Goal: Information Seeking & Learning: Learn about a topic

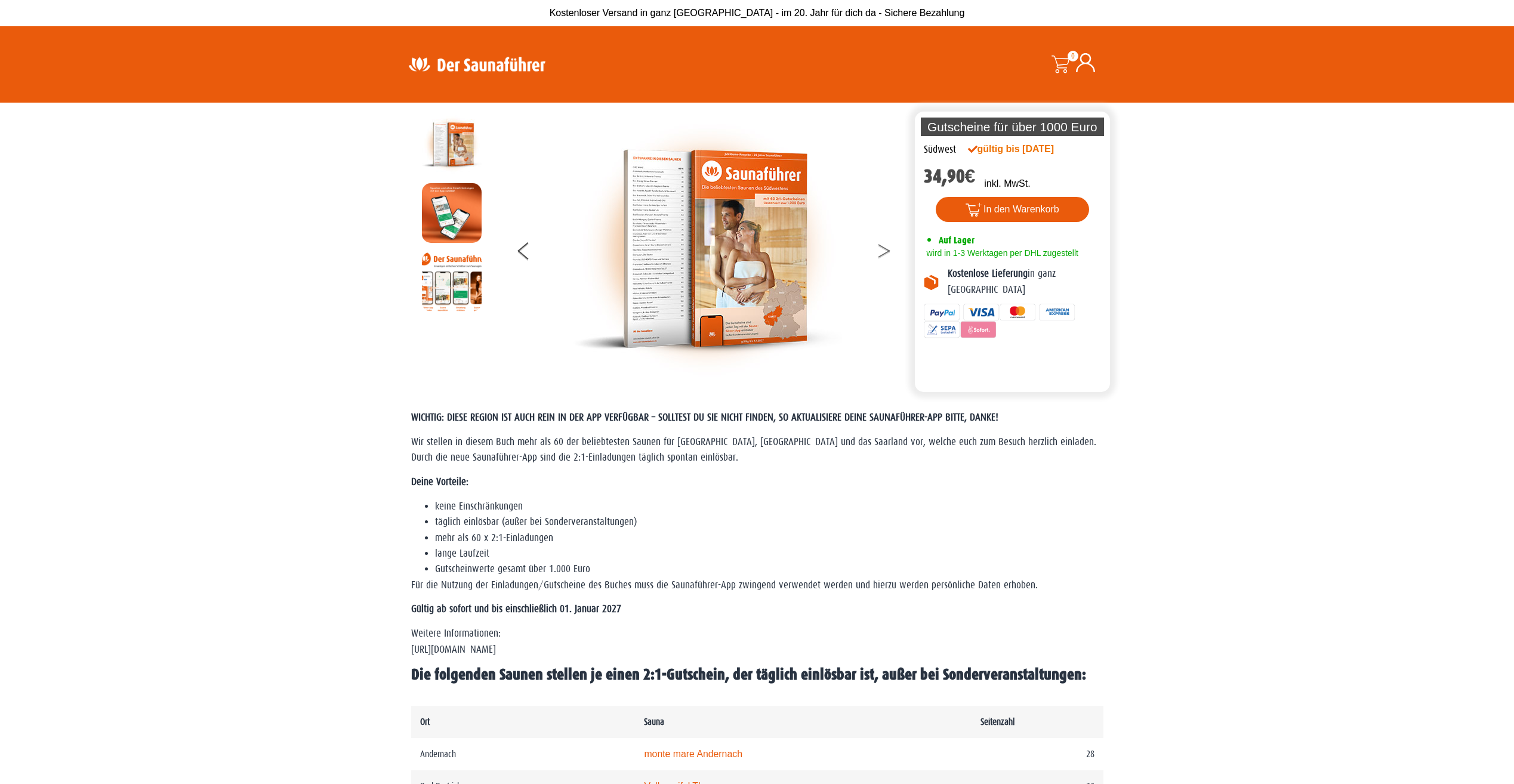
click at [887, 250] on button at bounding box center [891, 253] width 30 height 30
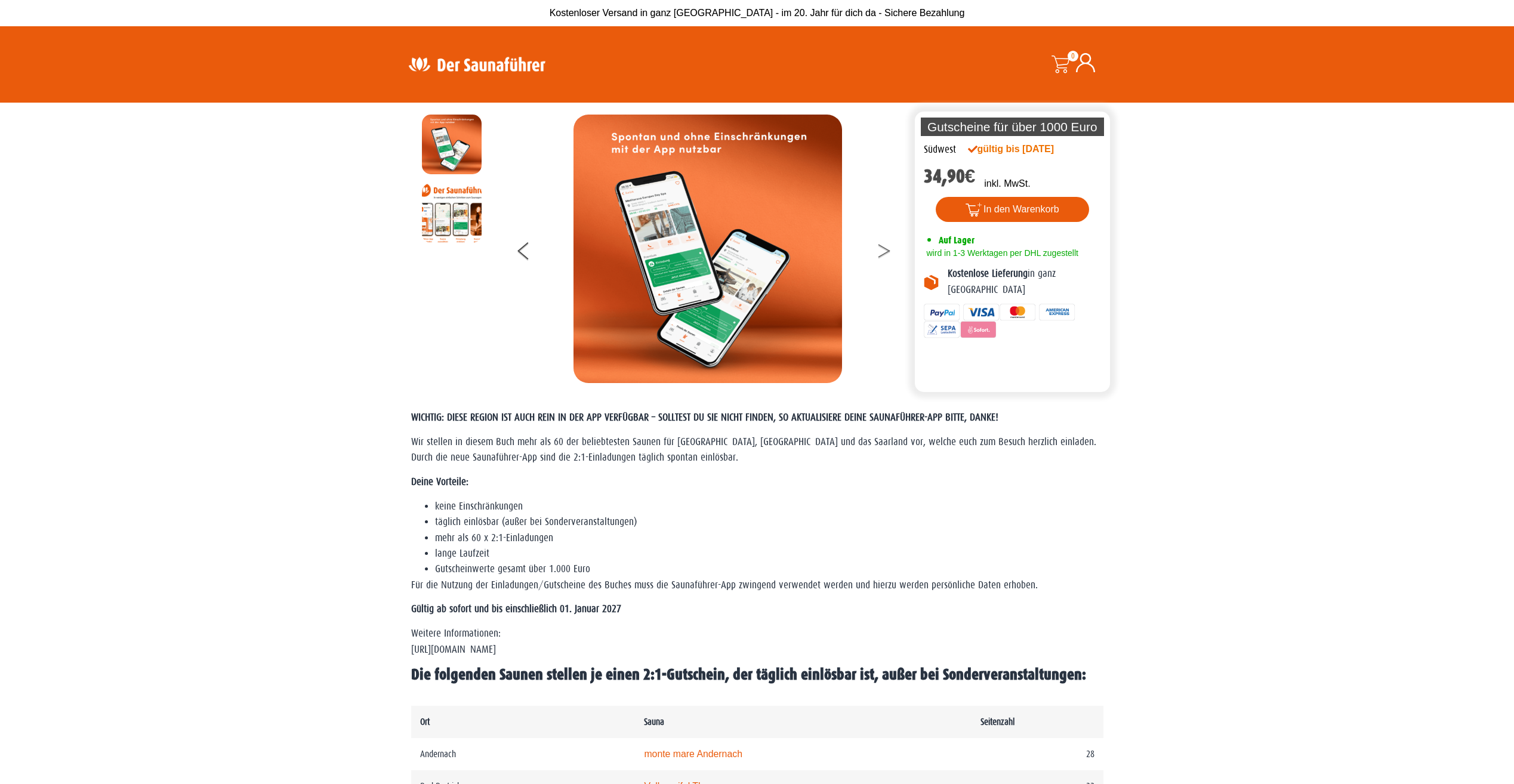
click at [887, 250] on button at bounding box center [891, 253] width 30 height 30
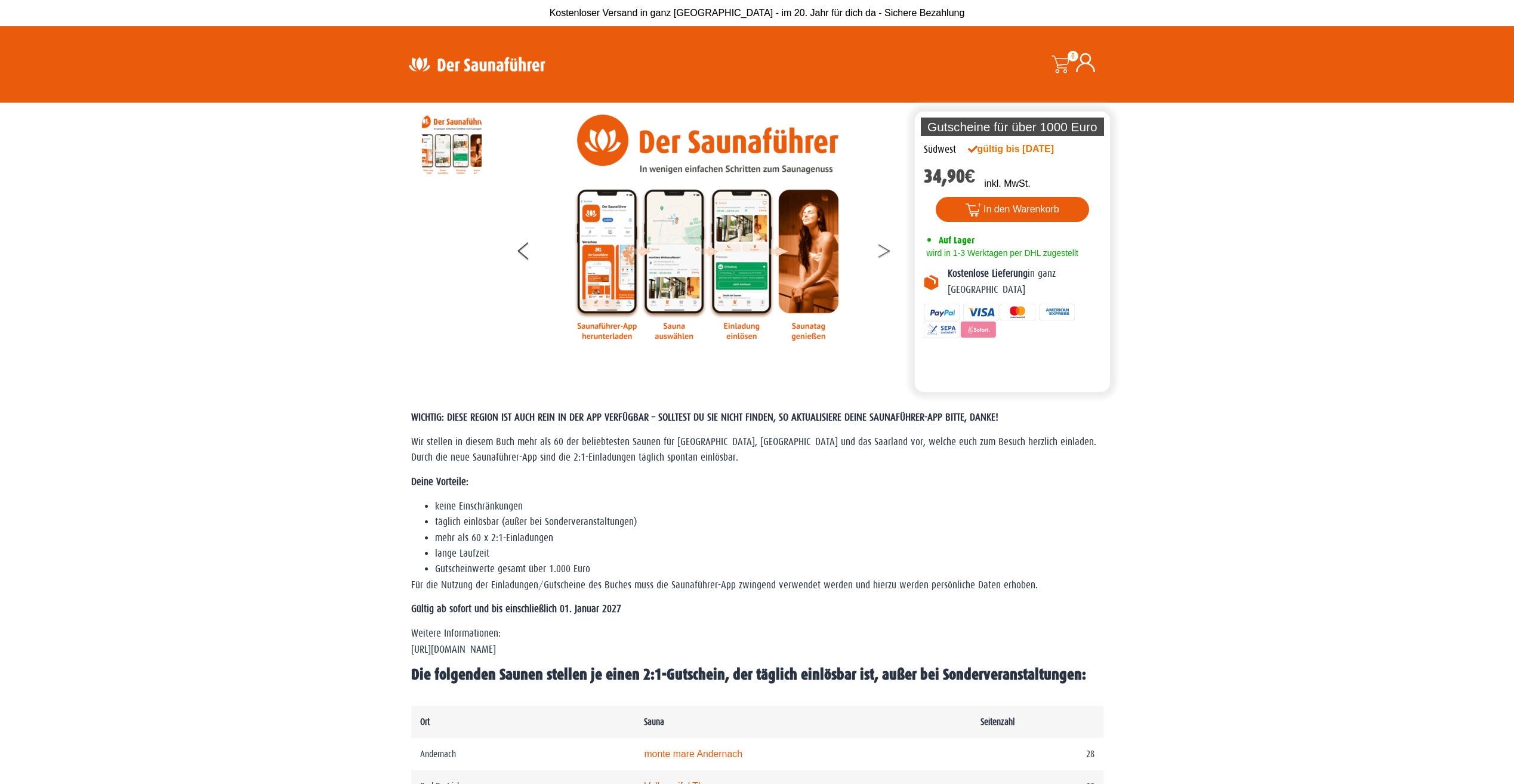
click at [887, 250] on button at bounding box center [891, 253] width 30 height 30
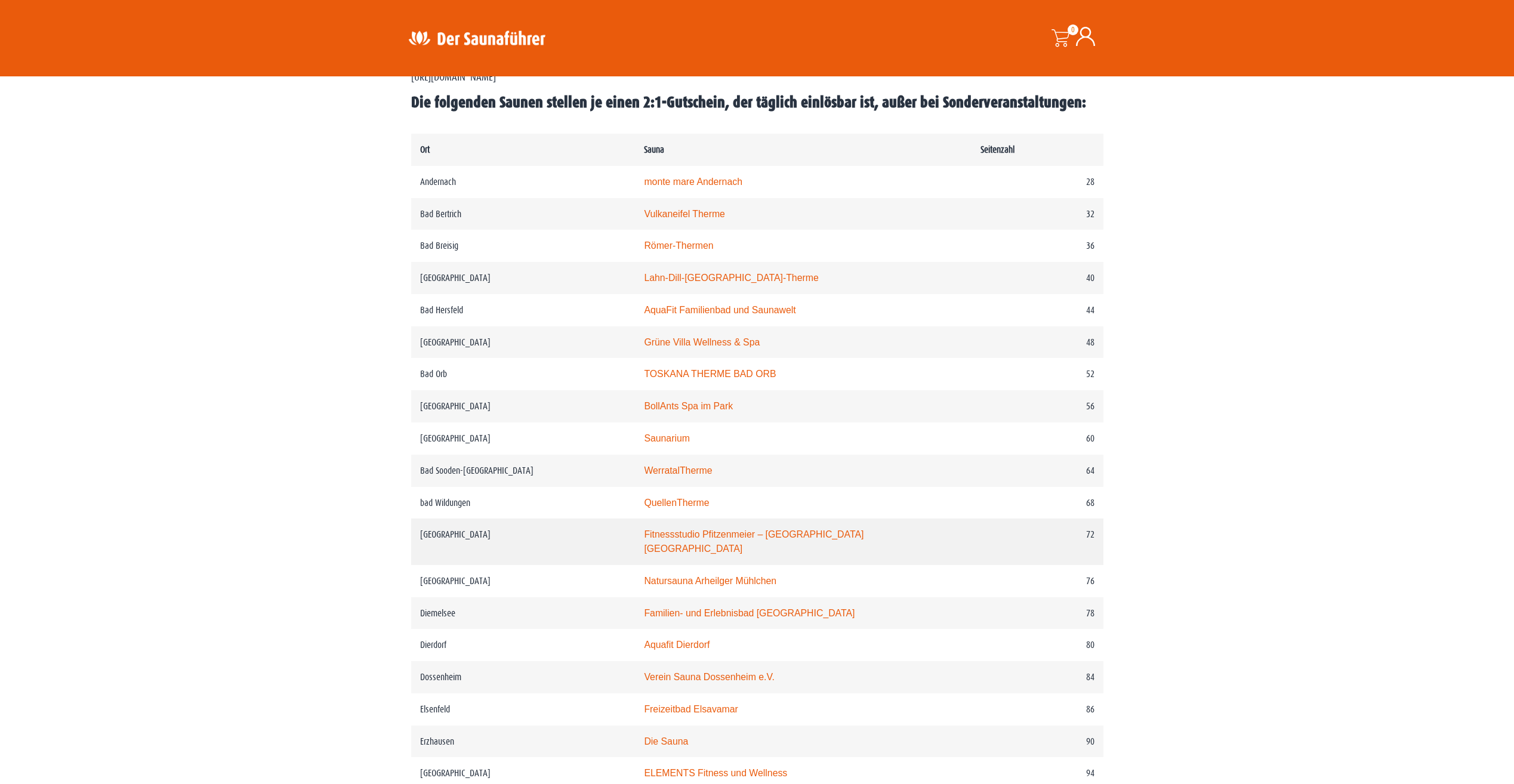
scroll to position [597, 0]
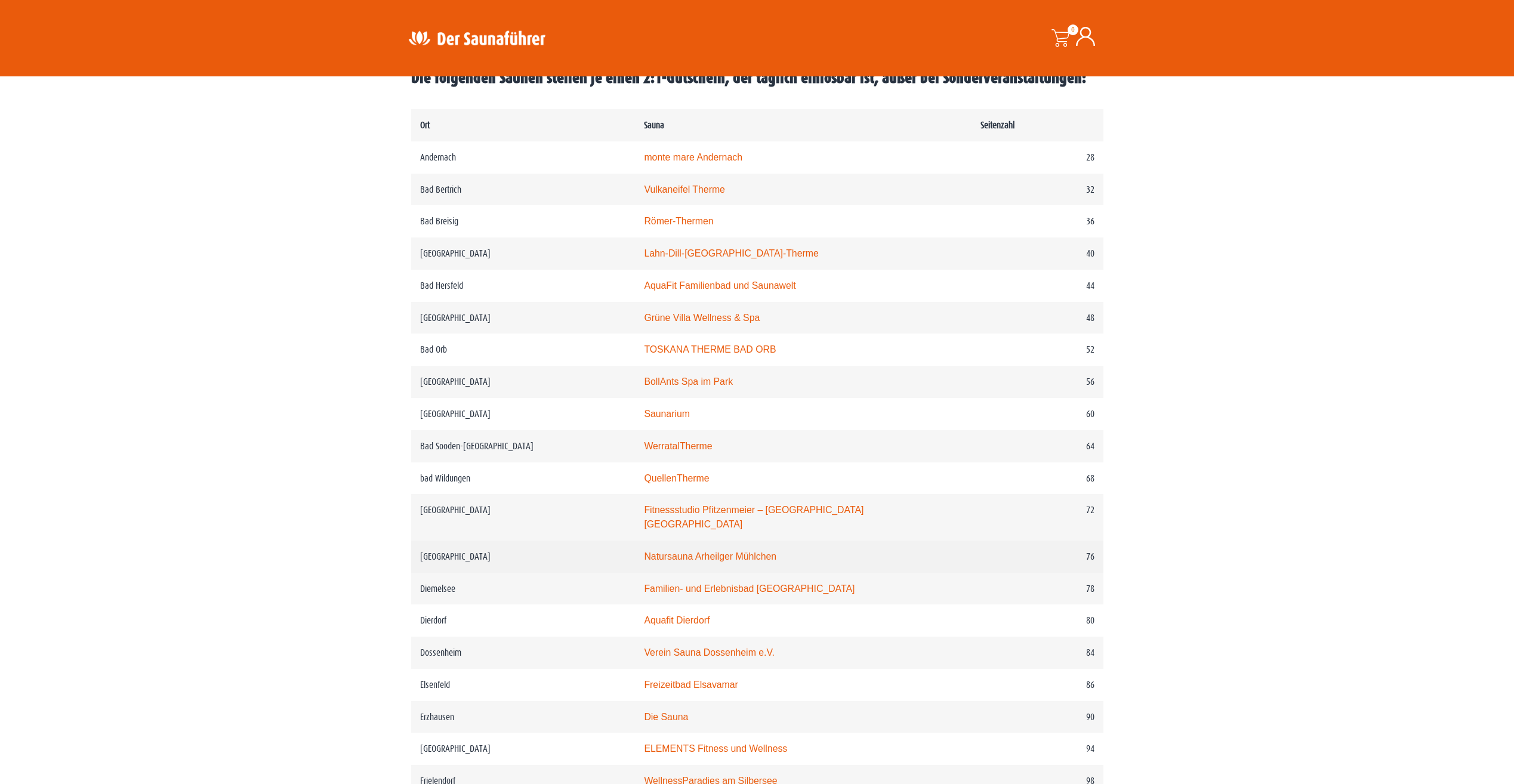
click at [721, 551] on link "Natursauna Arheilger Mühlchen" at bounding box center [710, 556] width 132 height 10
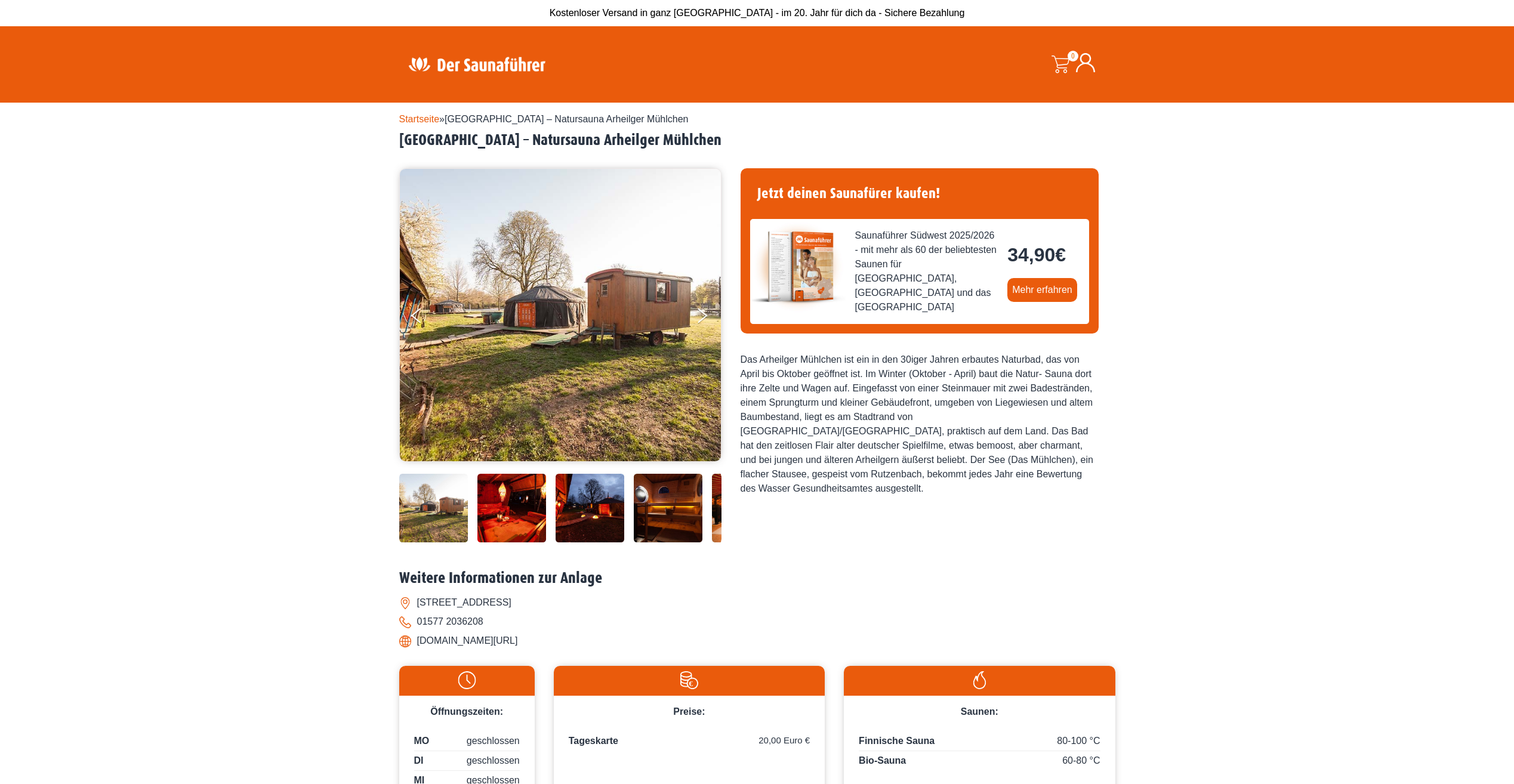
click at [504, 504] on img at bounding box center [512, 508] width 68 height 68
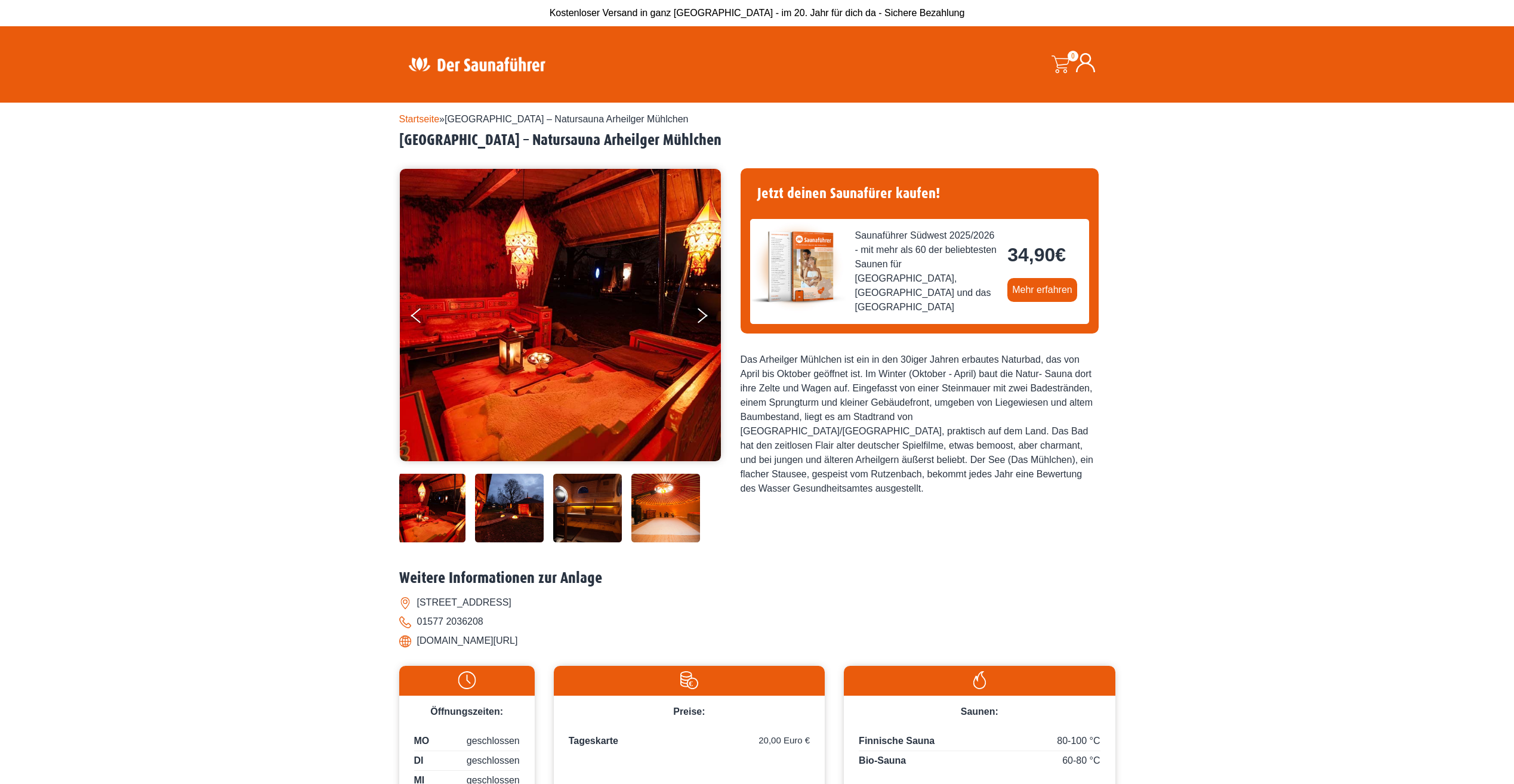
click at [560, 498] on img at bounding box center [588, 508] width 68 height 68
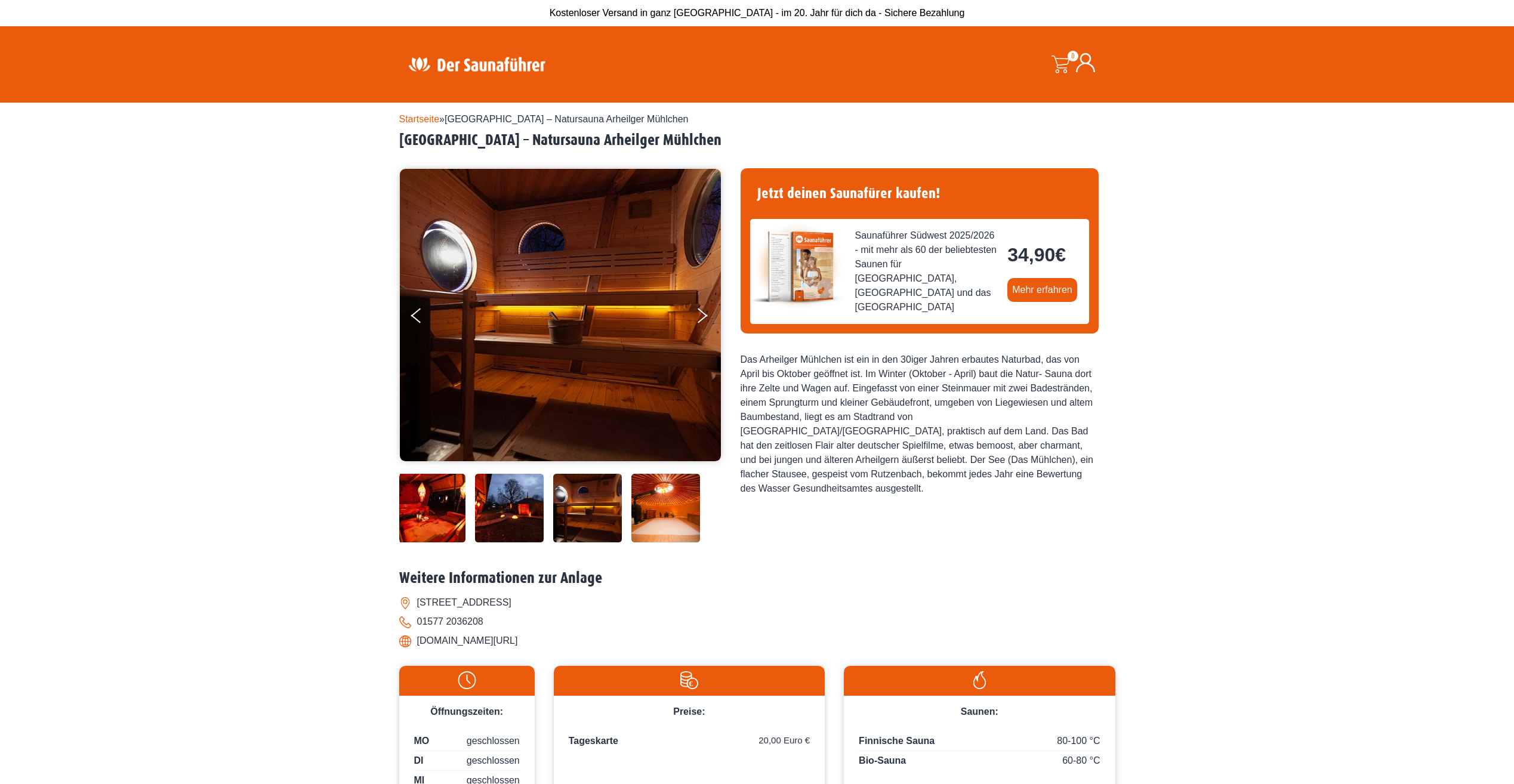
click at [608, 489] on img at bounding box center [588, 508] width 68 height 68
click at [646, 489] on img at bounding box center [666, 508] width 68 height 68
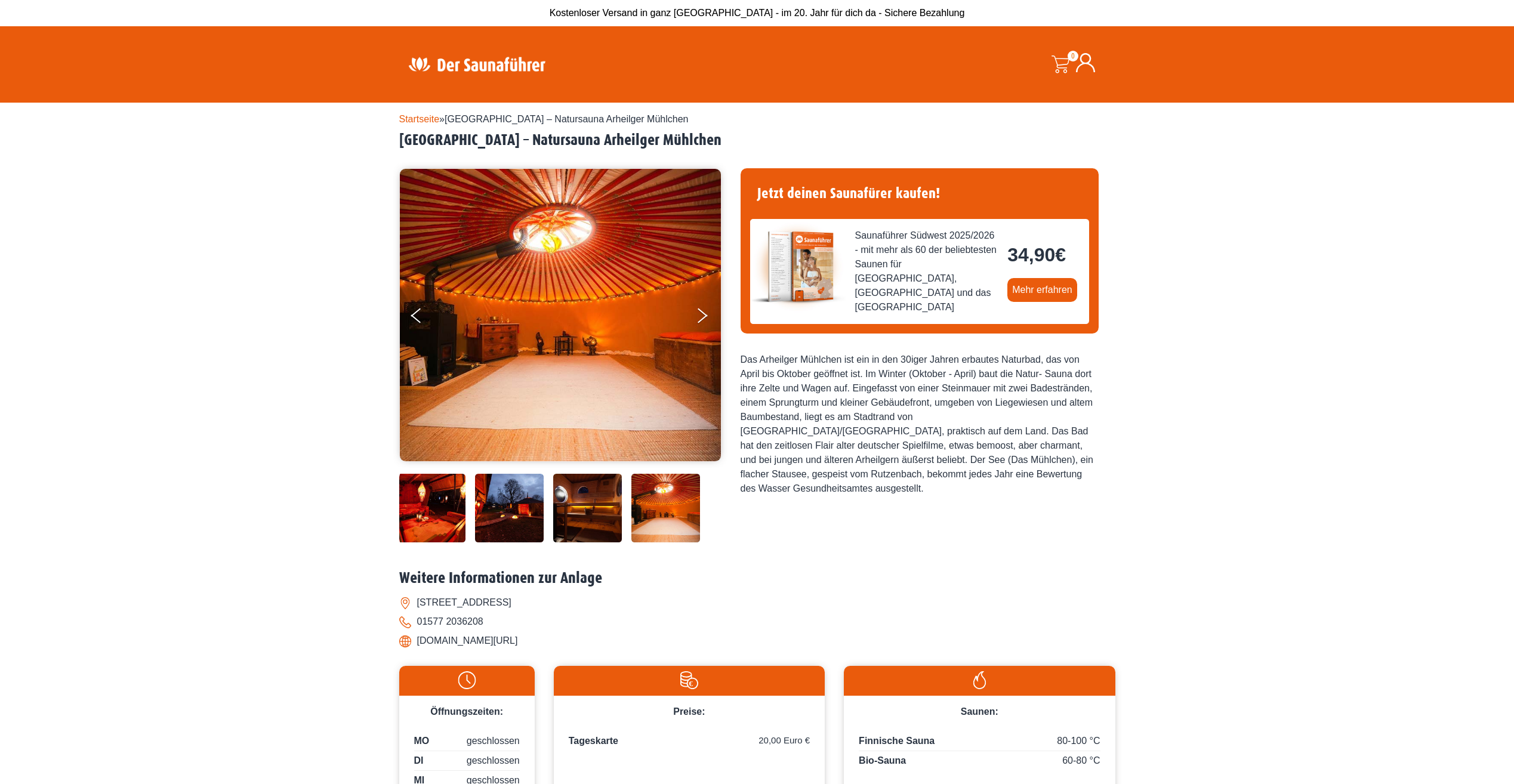
drag, startPoint x: 651, startPoint y: 505, endPoint x: 641, endPoint y: 504, distance: 10.0
click at [641, 505] on img at bounding box center [666, 508] width 68 height 68
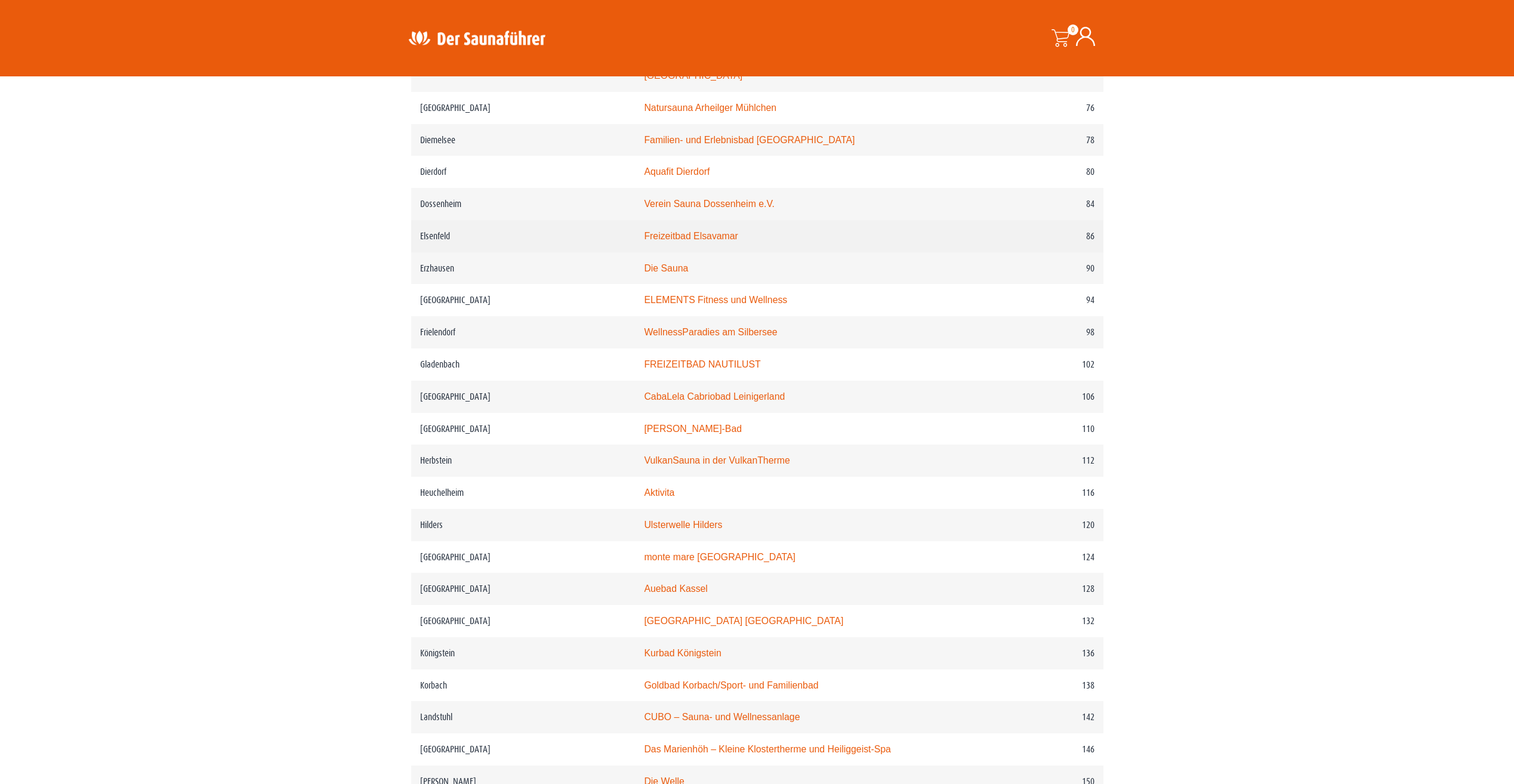
scroll to position [1074, 0]
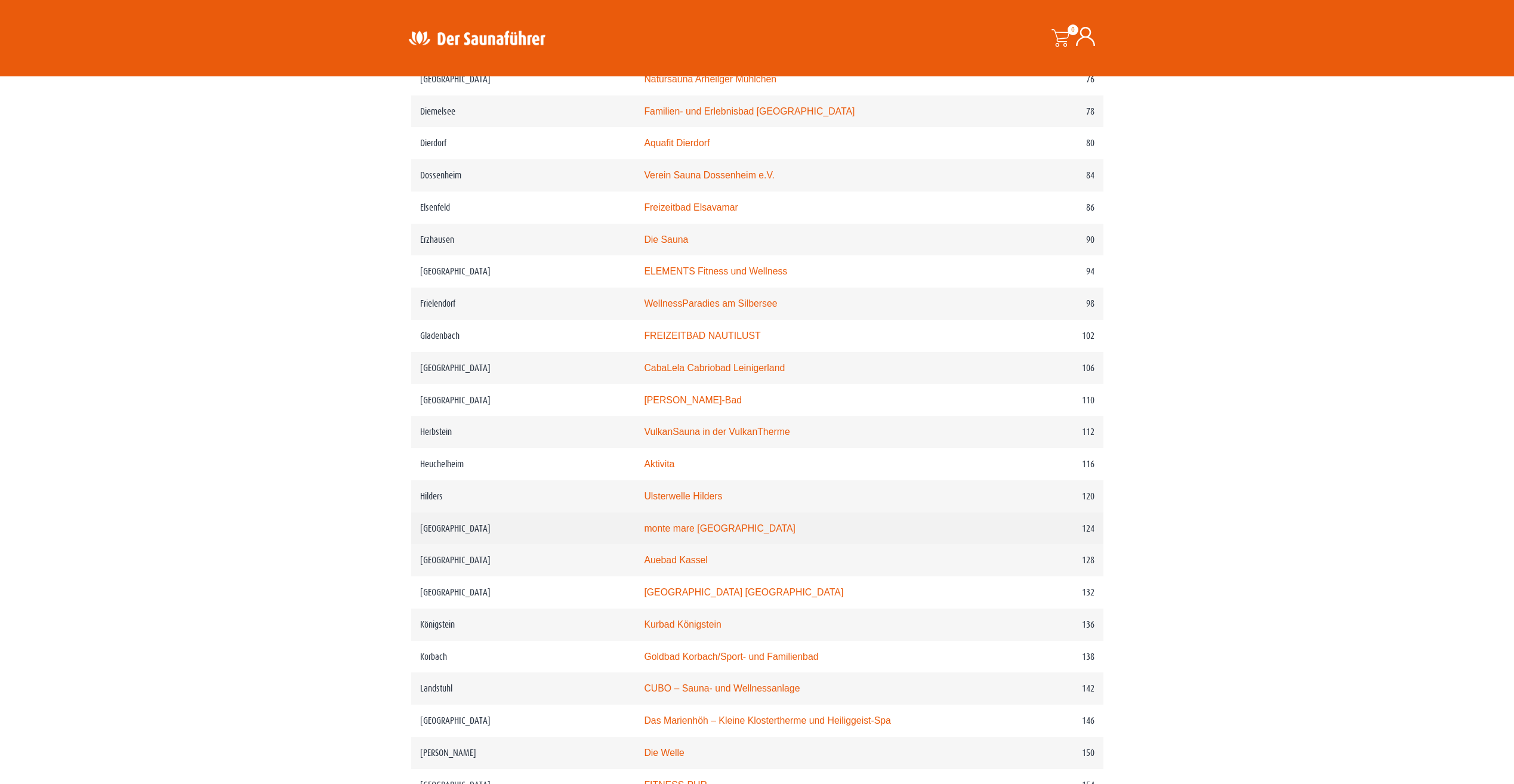
click at [666, 530] on link "monte mare Kaiserslautern" at bounding box center [719, 529] width 151 height 10
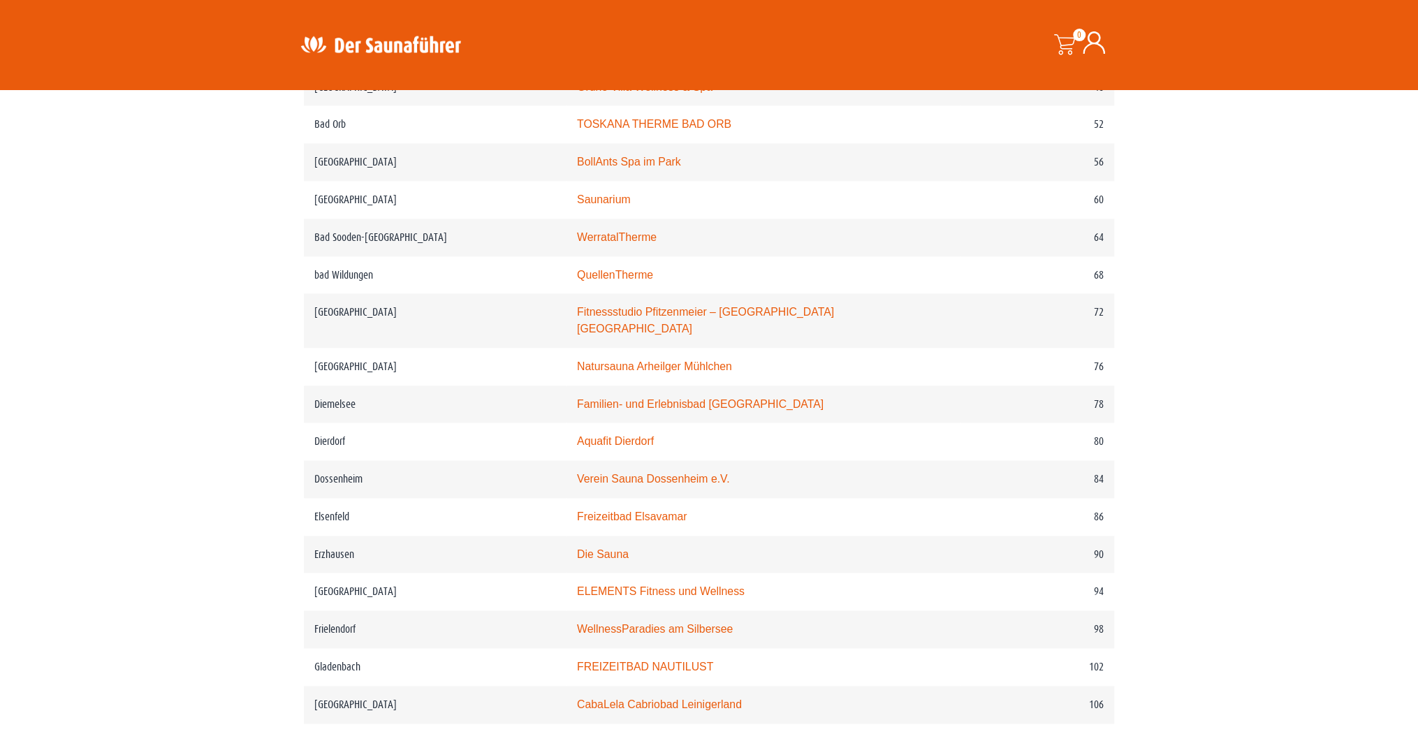
scroll to position [1006, 0]
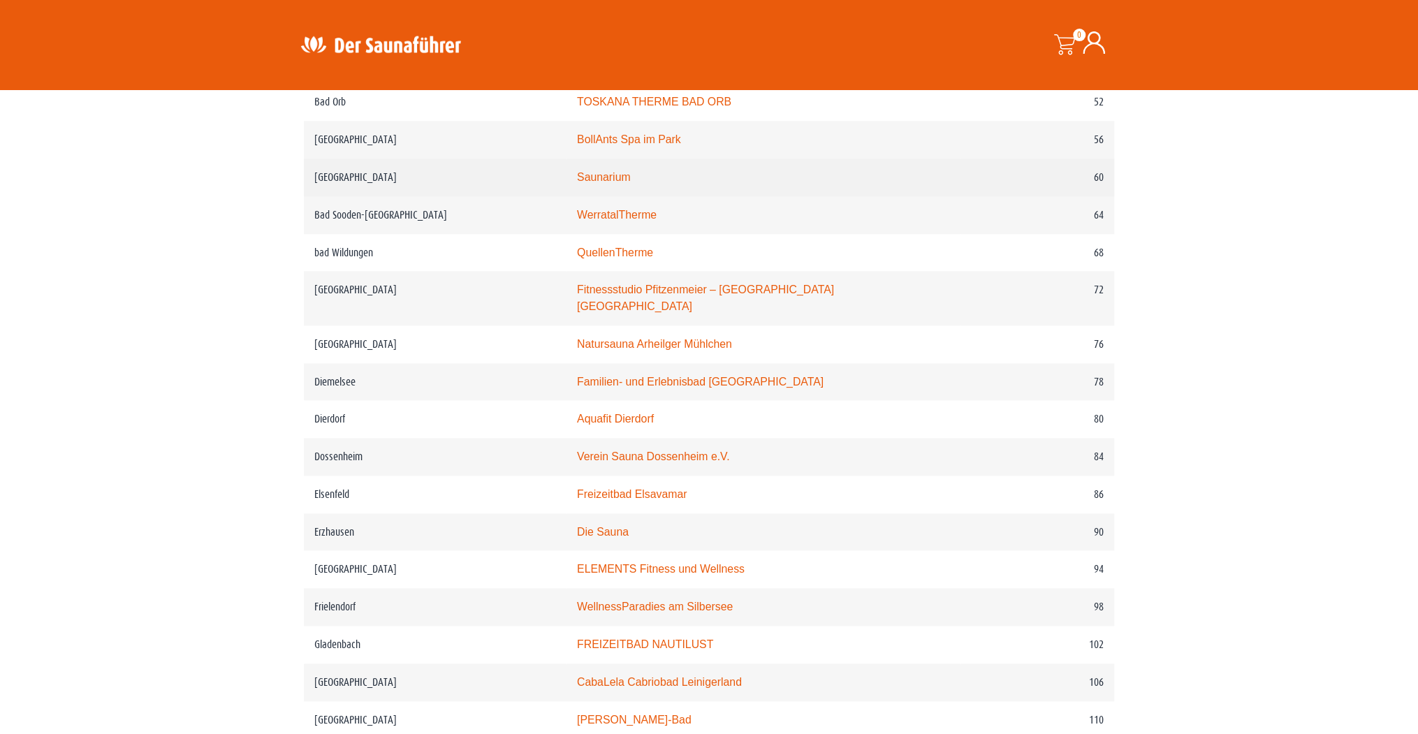
click at [624, 177] on link "Saunarium" at bounding box center [604, 177] width 54 height 12
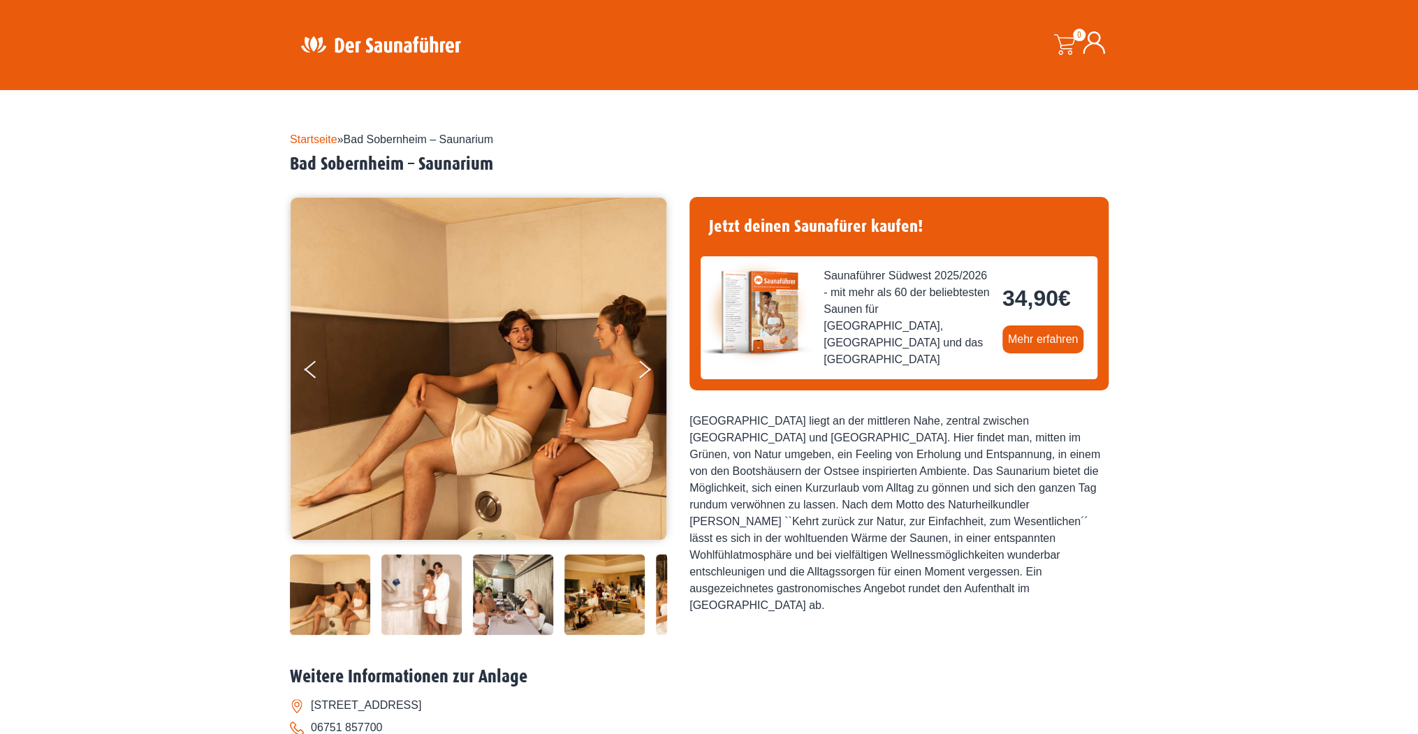
scroll to position [112, 0]
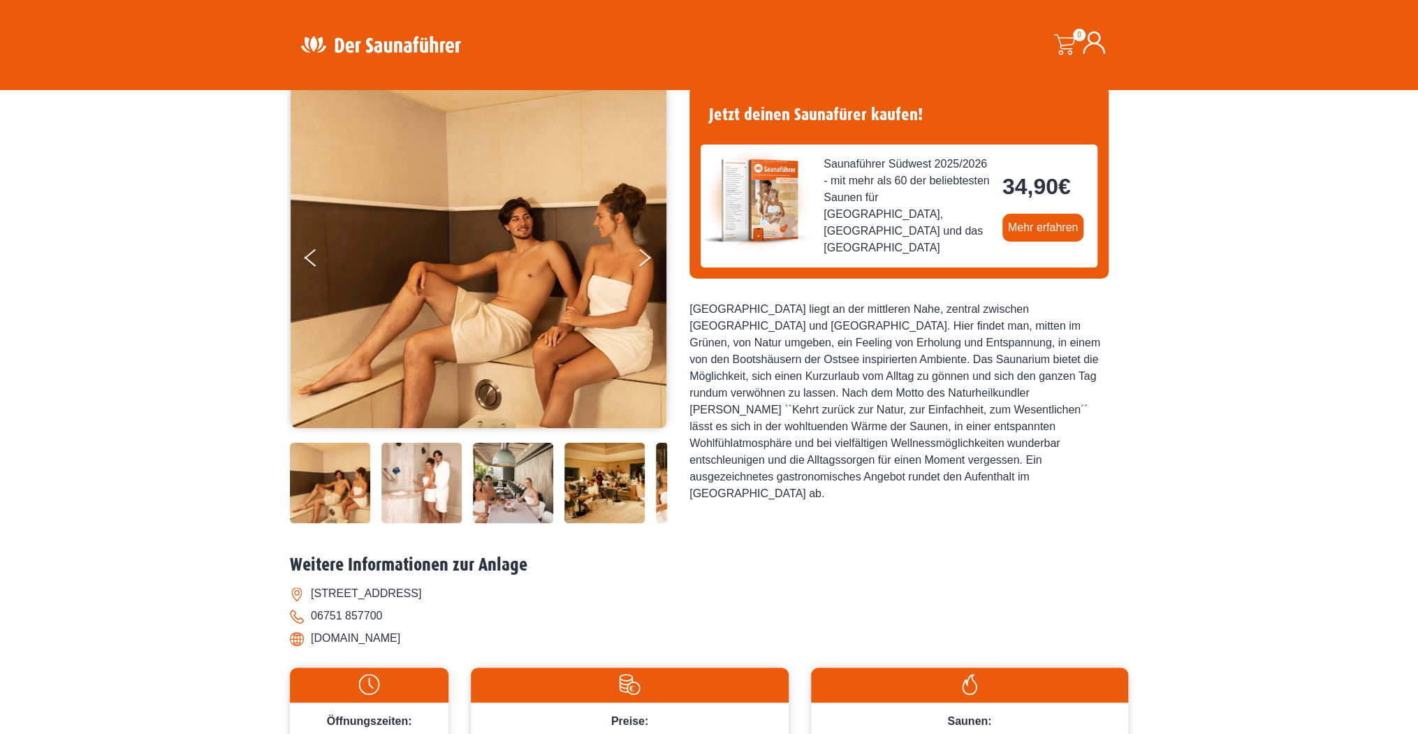
click at [657, 475] on img at bounding box center [696, 483] width 80 height 80
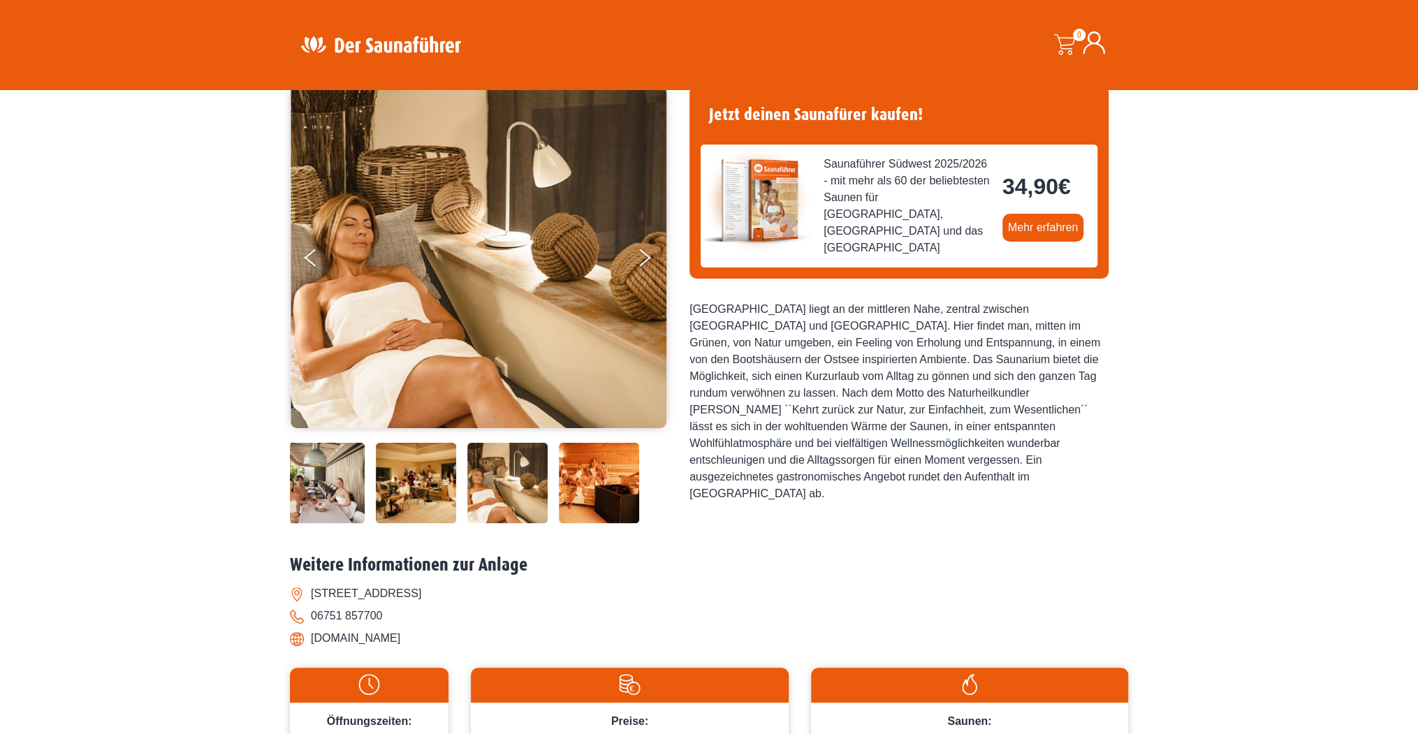
click at [617, 475] on img at bounding box center [599, 483] width 80 height 80
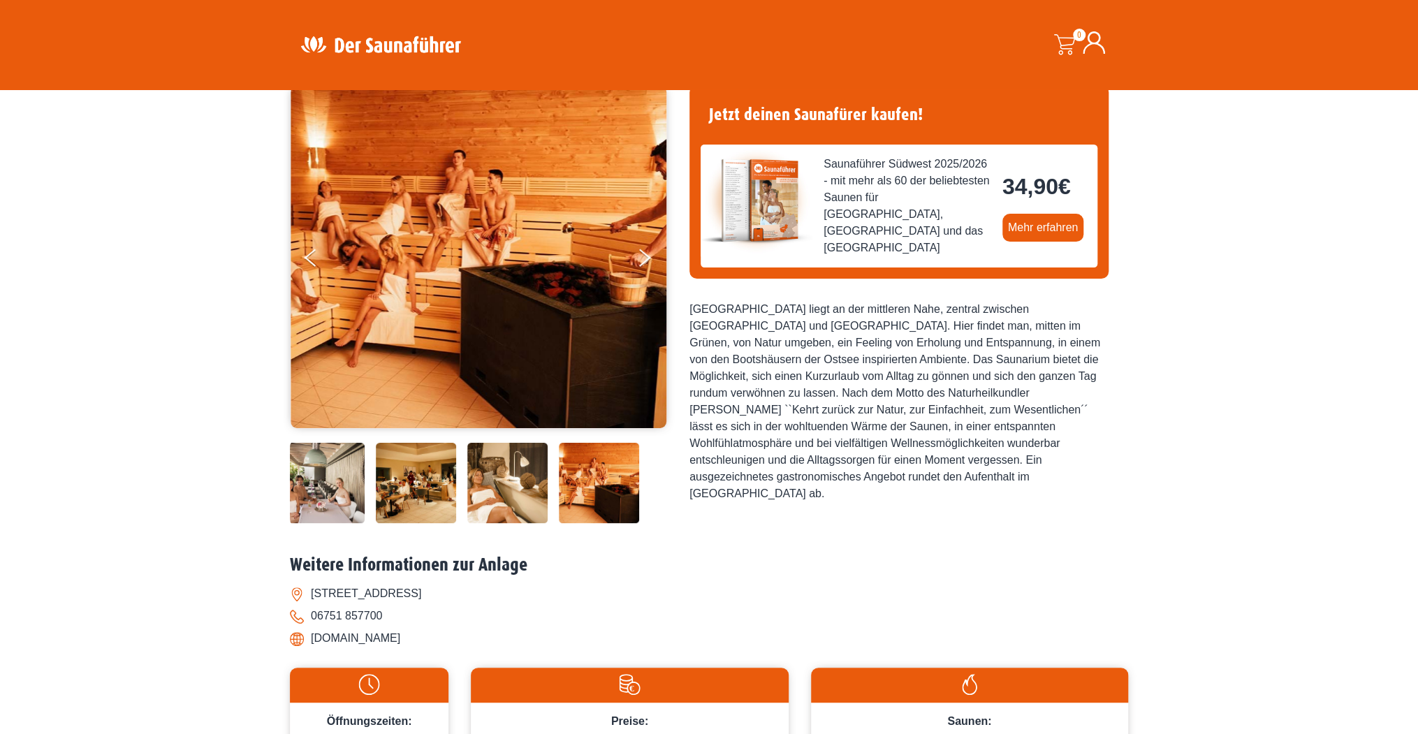
click at [505, 477] on img at bounding box center [507, 483] width 80 height 80
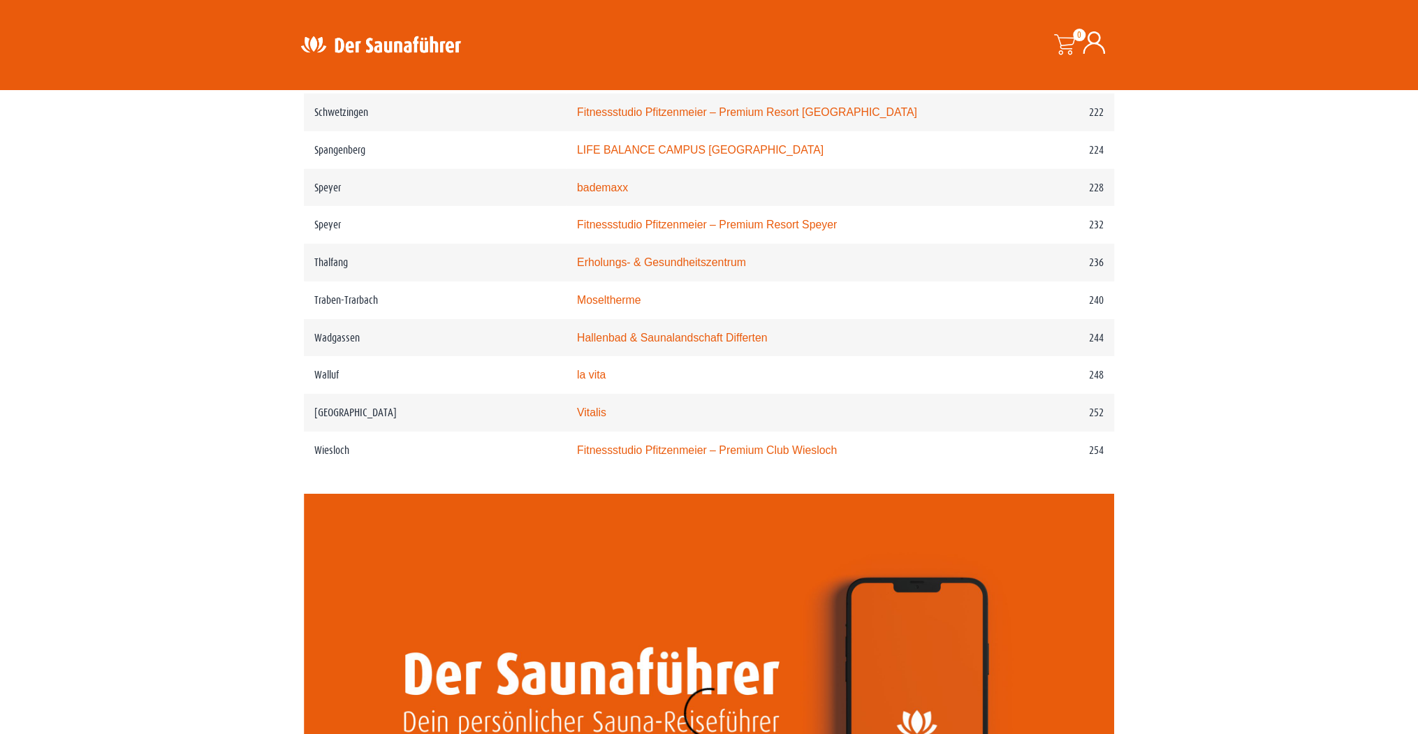
scroll to position [2682, 0]
